Goal: Information Seeking & Learning: Find specific fact

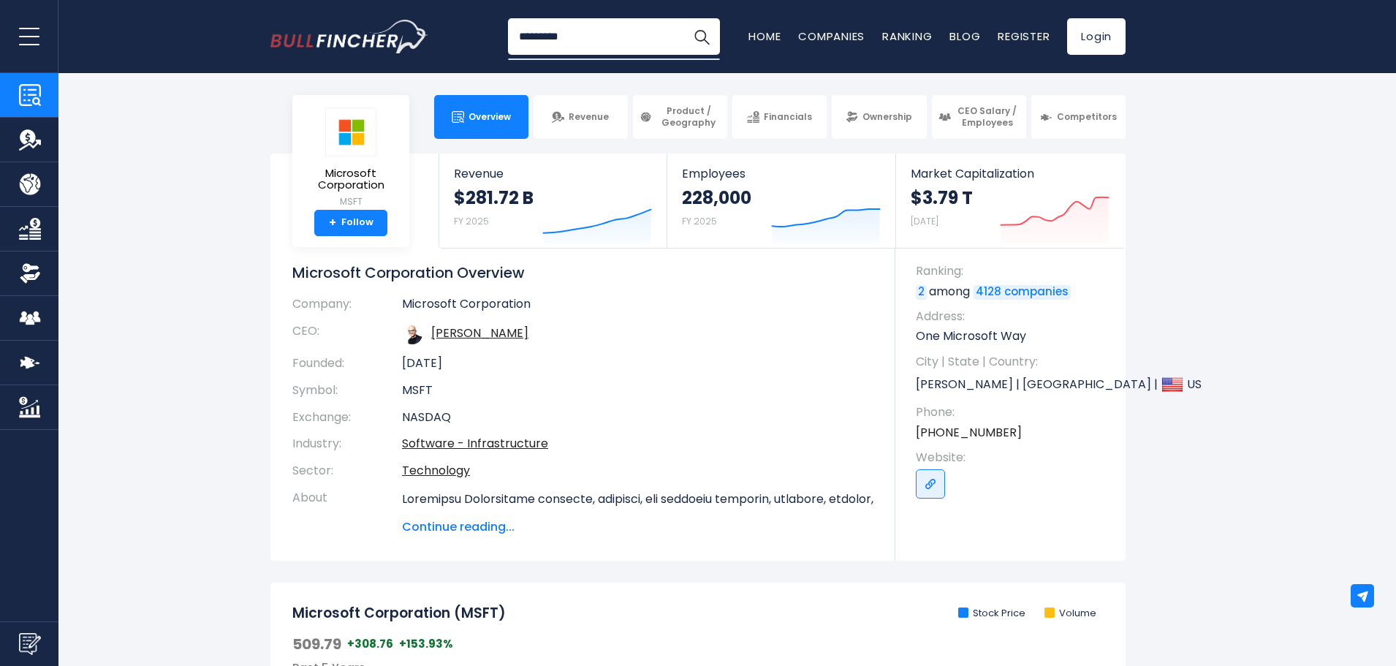
type input "*********"
click at [683, 18] on button "Search" at bounding box center [701, 36] width 37 height 37
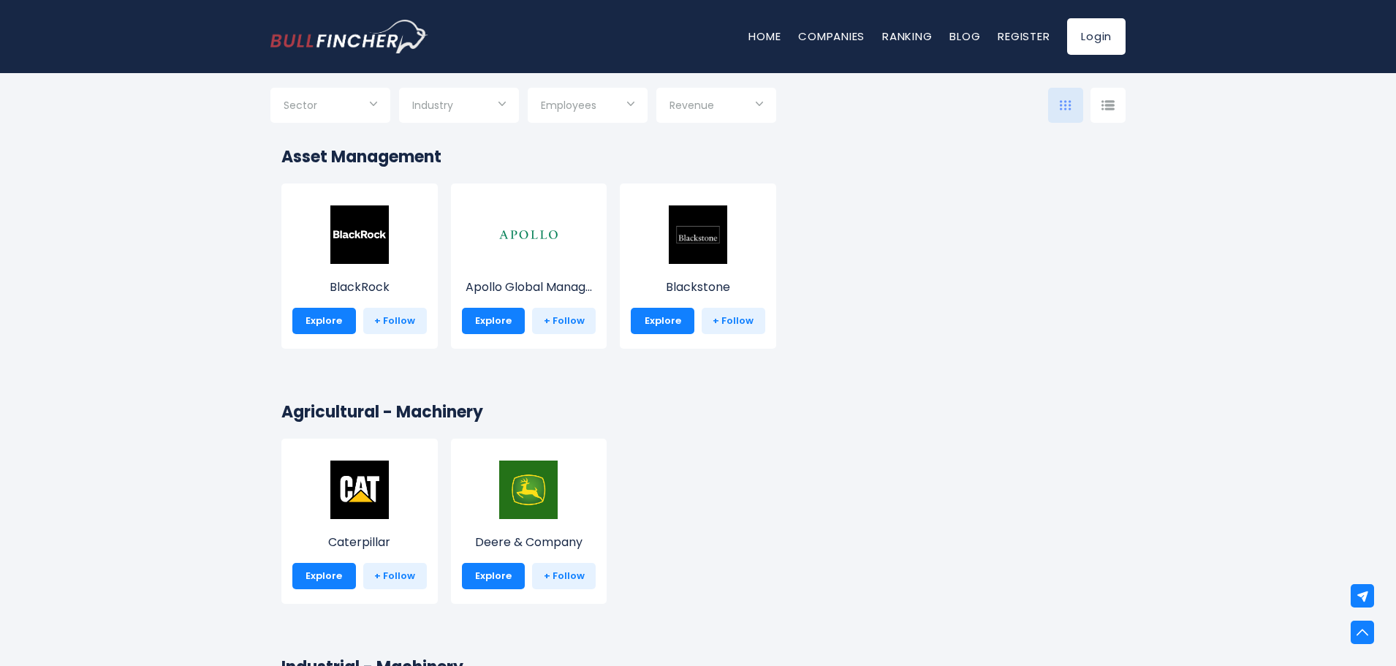
scroll to position [8479, 0]
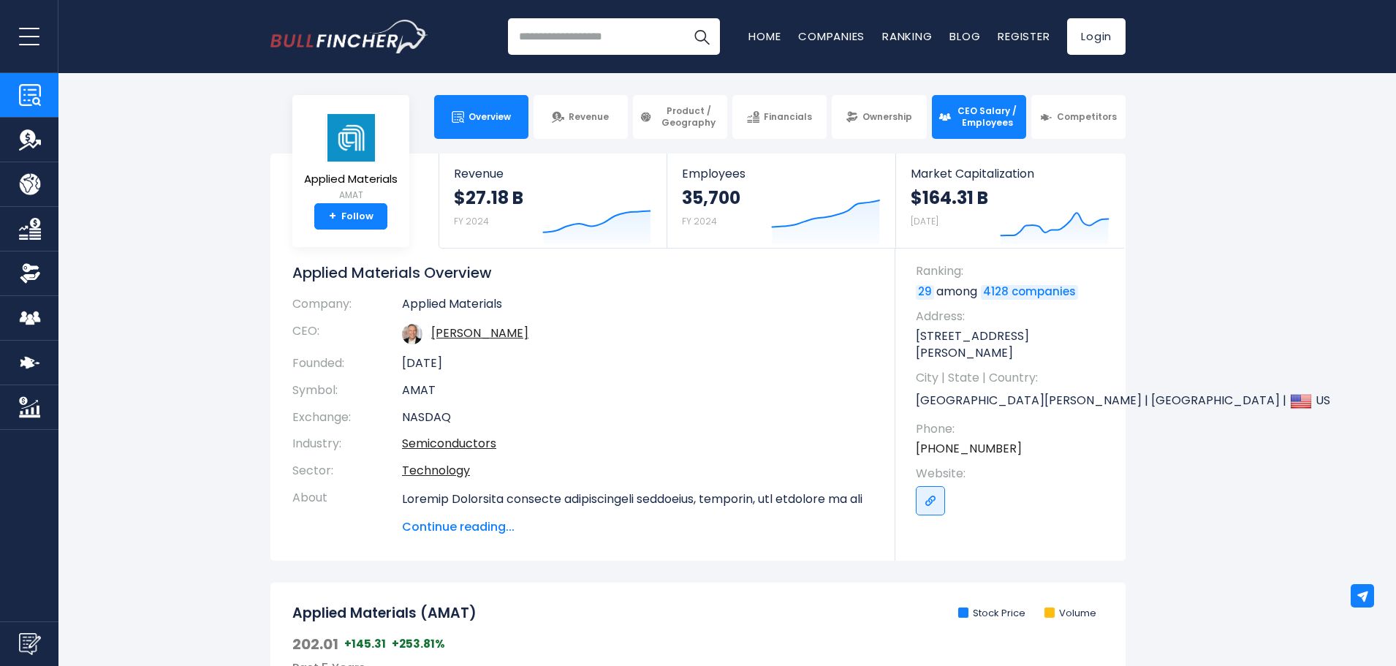
click at [947, 124] on link "CEO Salary / Employees" at bounding box center [979, 117] width 94 height 44
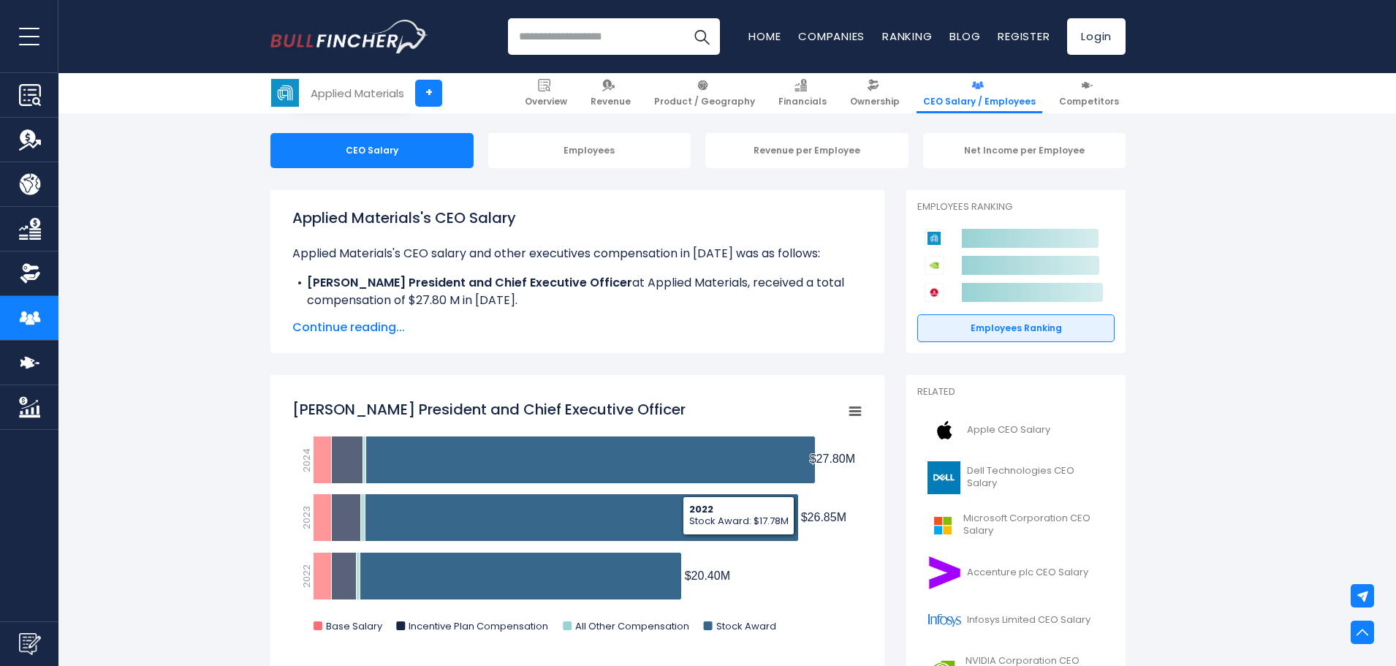
scroll to position [73, 0]
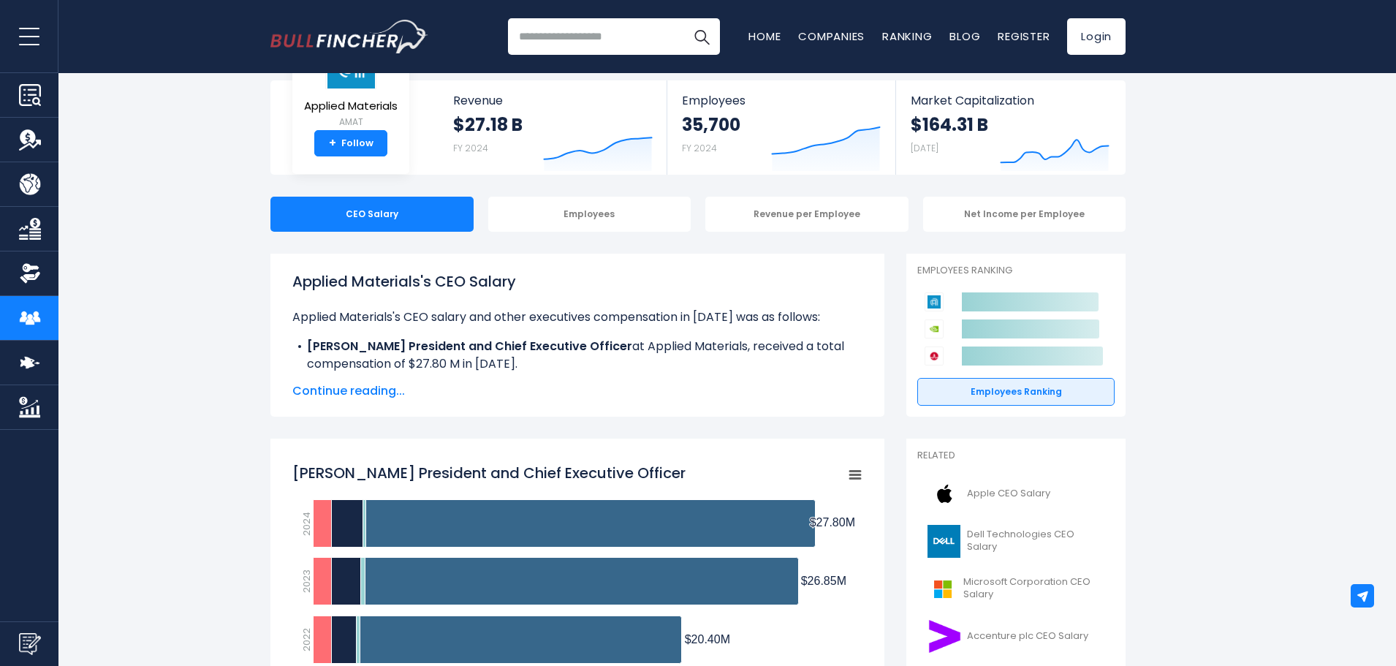
click at [319, 276] on h1 "Applied Materials's CEO Salary" at bounding box center [577, 281] width 570 height 22
drag, startPoint x: 319, startPoint y: 276, endPoint x: 366, endPoint y: 274, distance: 46.8
click at [365, 274] on h1 "Applied Materials's CEO Salary" at bounding box center [577, 281] width 570 height 22
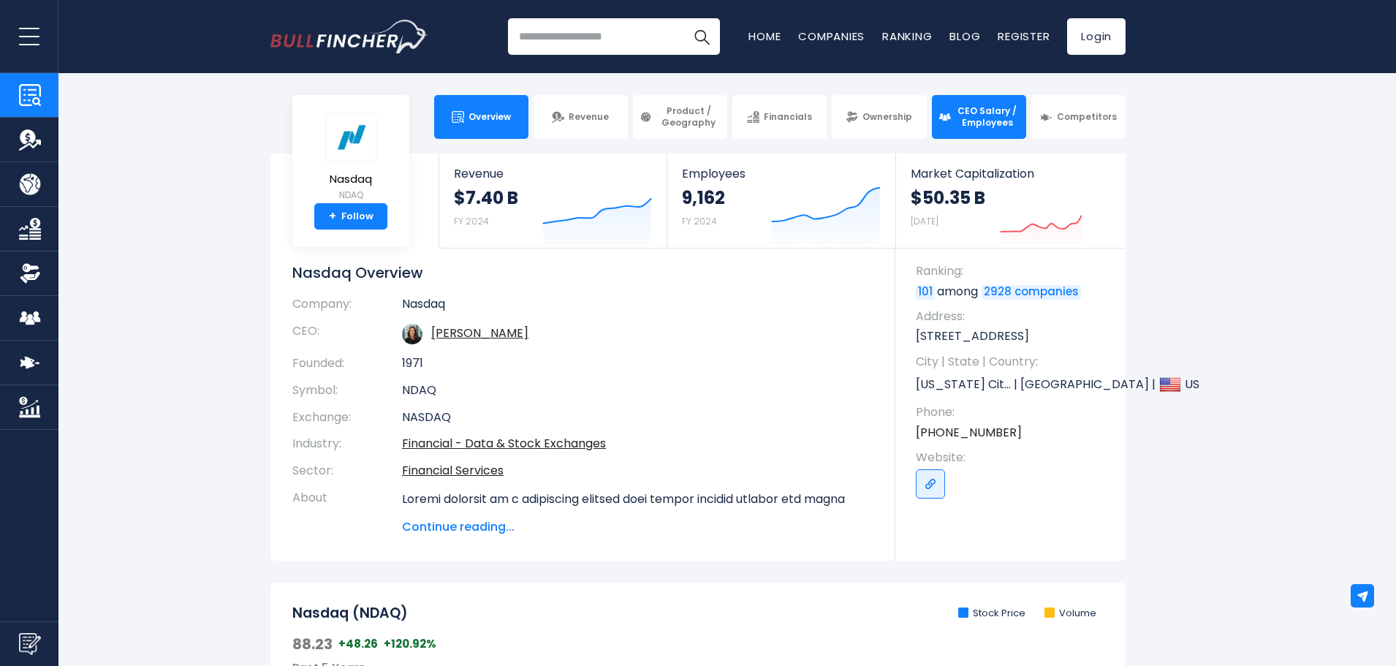
click at [984, 121] on span "CEO Salary / Employees" at bounding box center [987, 116] width 64 height 23
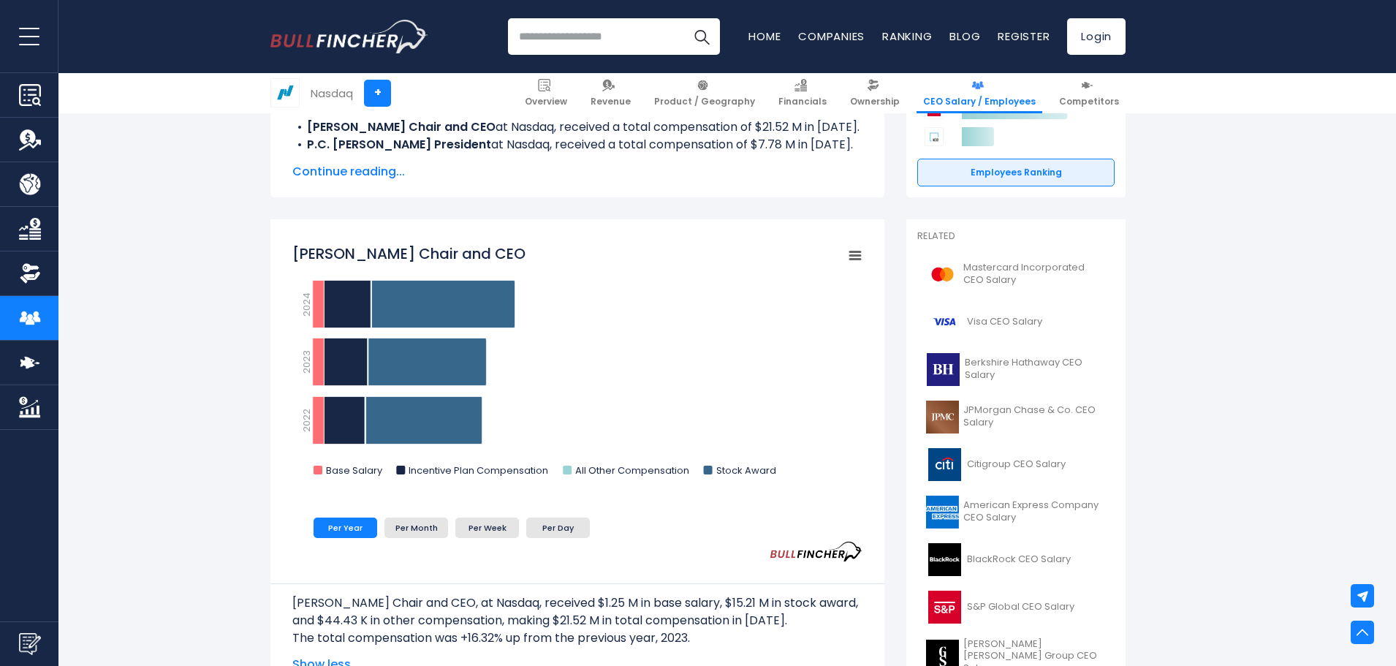
scroll to position [292, 0]
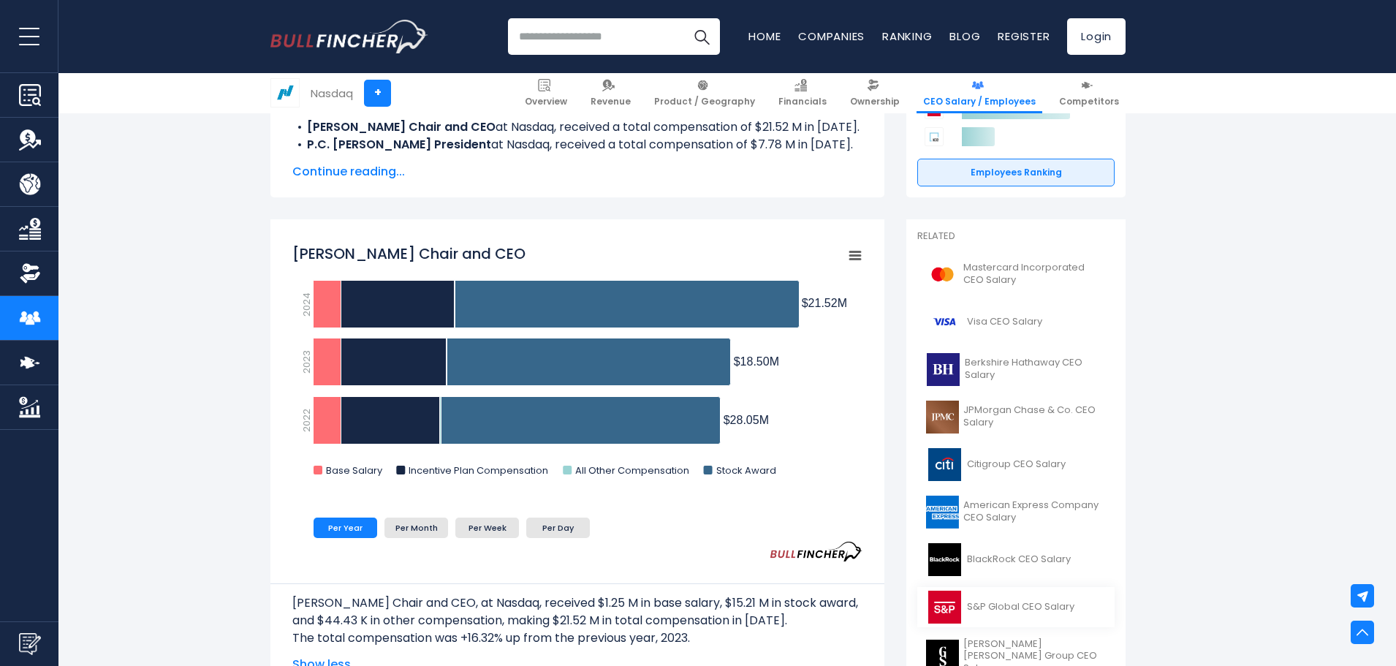
click at [1029, 607] on span "S&P Global CEO Salary" at bounding box center [1020, 607] width 107 height 12
